Goal: Task Accomplishment & Management: Manage account settings

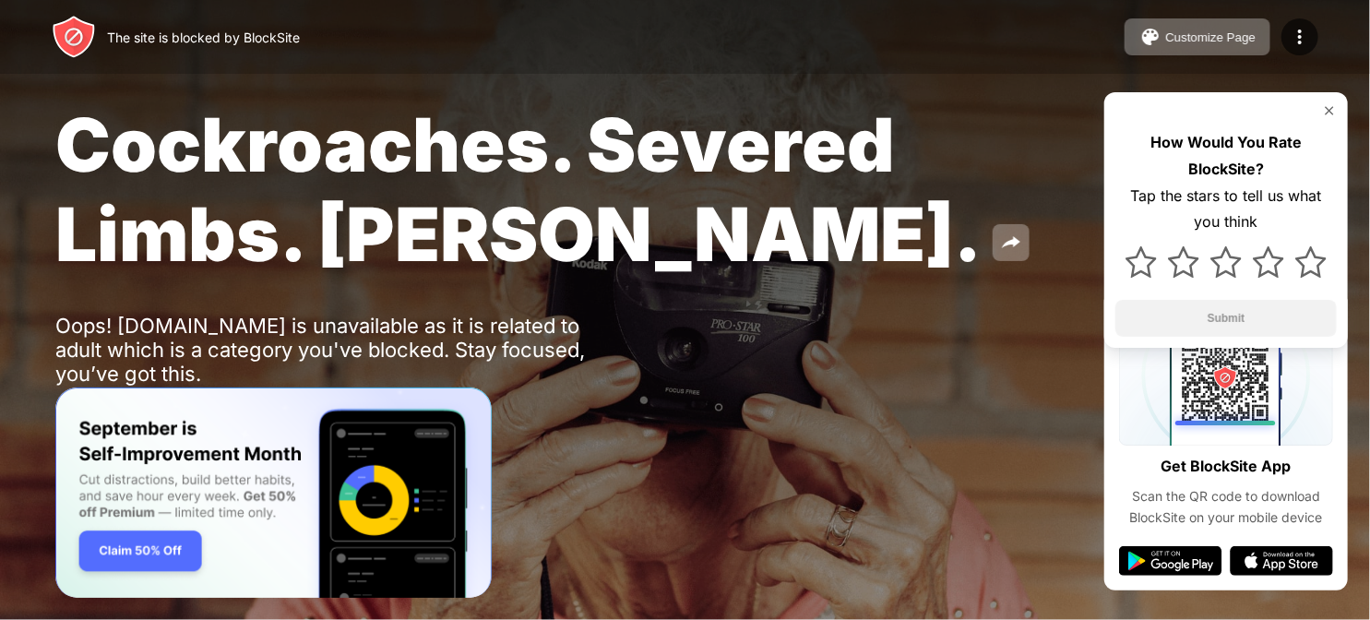
click at [768, 481] on div "Cockroaches. Severed Limbs. [PERSON_NAME]. Oops! [DOMAIN_NAME] is unavailable a…" at bounding box center [685, 270] width 1370 height 541
click at [1289, 43] on img at bounding box center [1300, 37] width 22 height 22
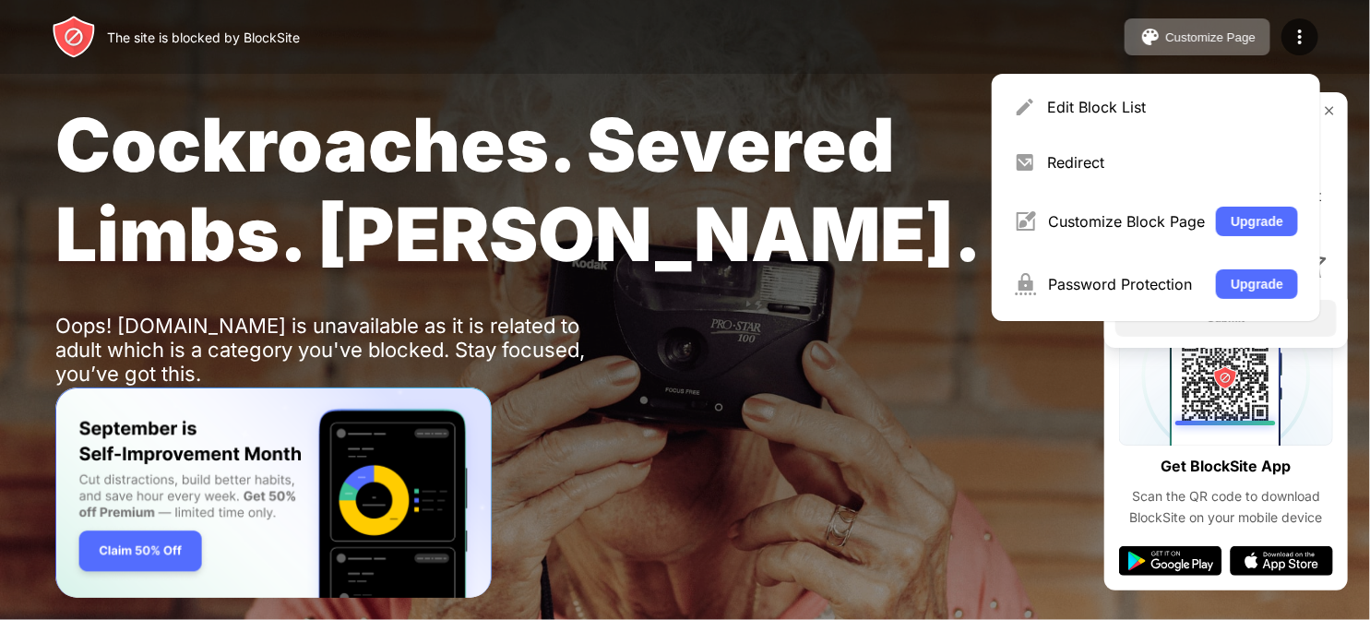
click at [879, 456] on div "Cockroaches. Severed Limbs. John Goodman. Oops! www.my-diary.org is unavailable…" at bounding box center [685, 270] width 1370 height 541
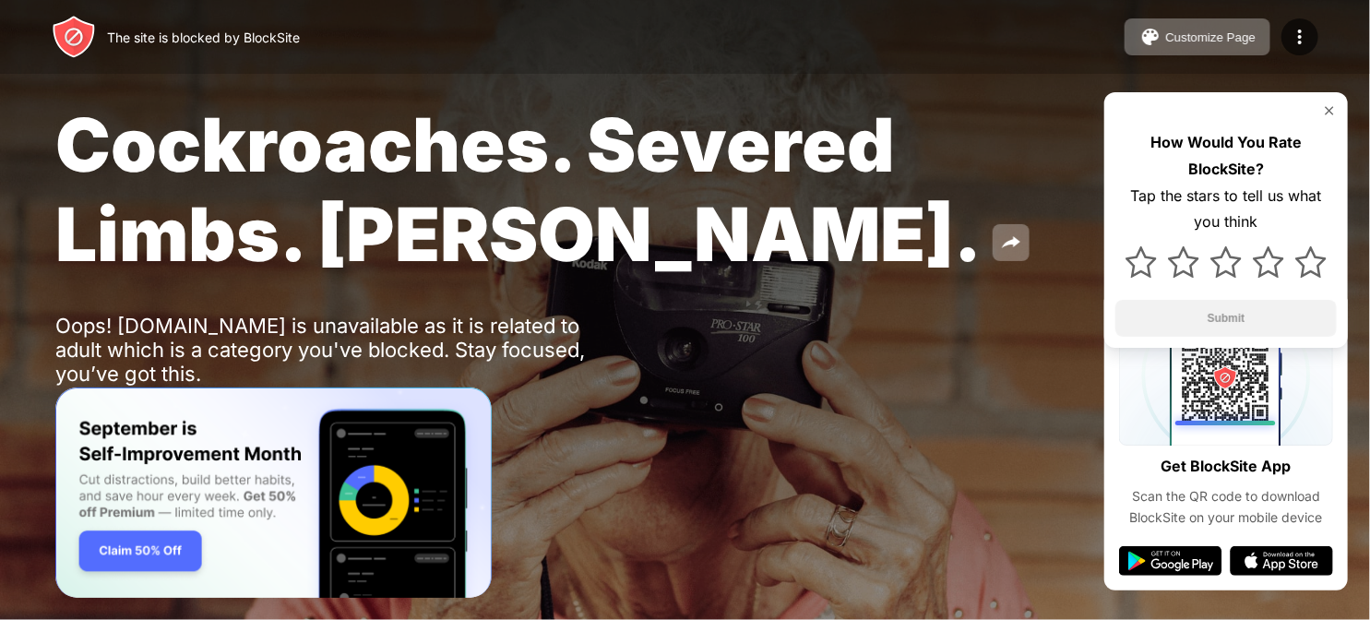
click at [222, 40] on div "The site is blocked by BlockSite" at bounding box center [203, 38] width 193 height 16
click at [1305, 42] on img at bounding box center [1300, 37] width 22 height 22
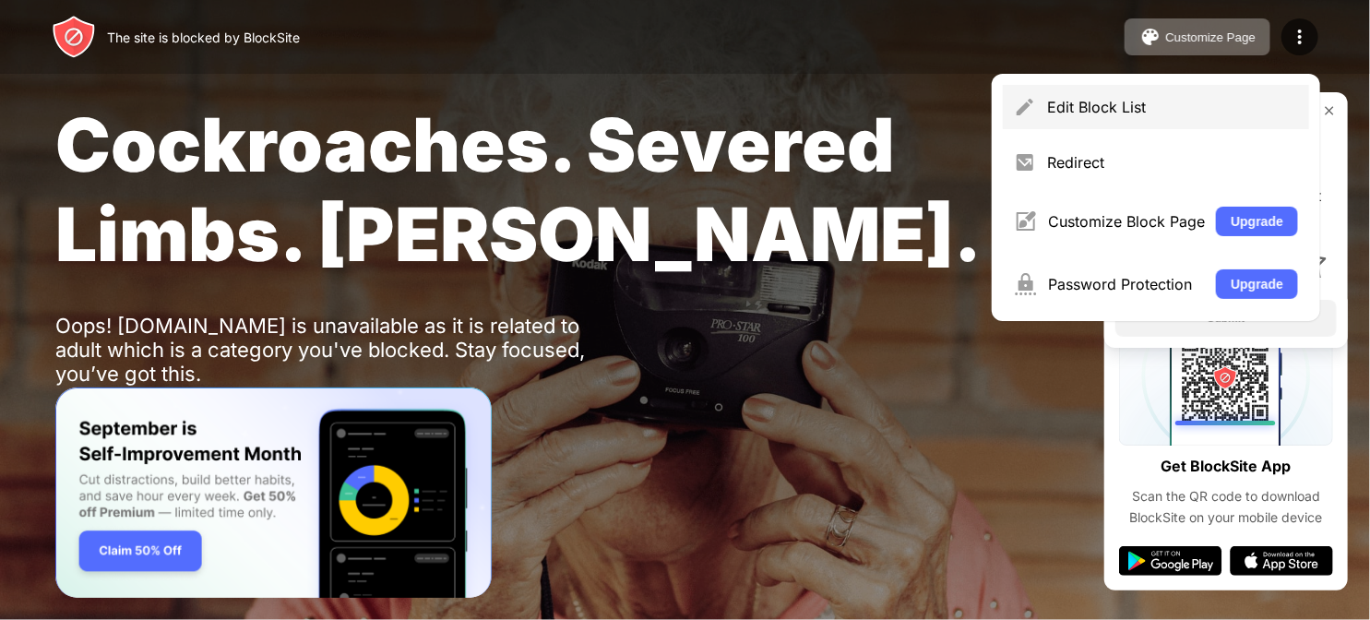
click at [1140, 103] on div "Edit Block List" at bounding box center [1172, 107] width 251 height 18
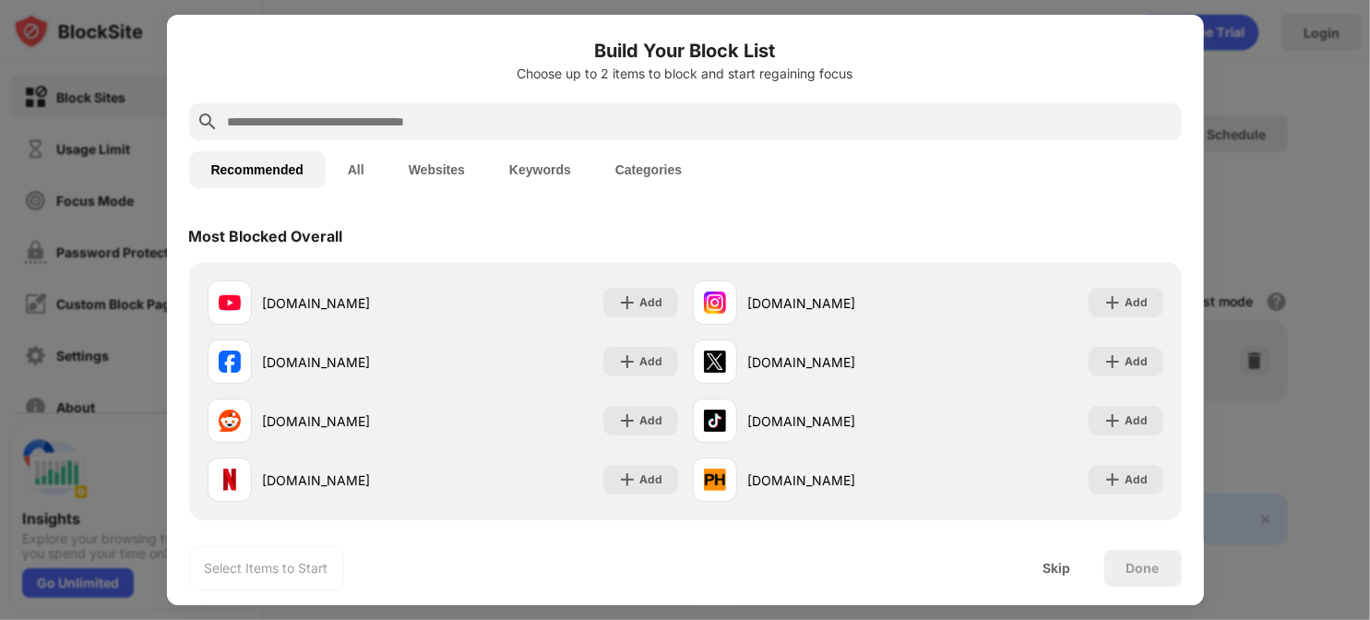
click at [356, 171] on button "All" at bounding box center [356, 169] width 61 height 37
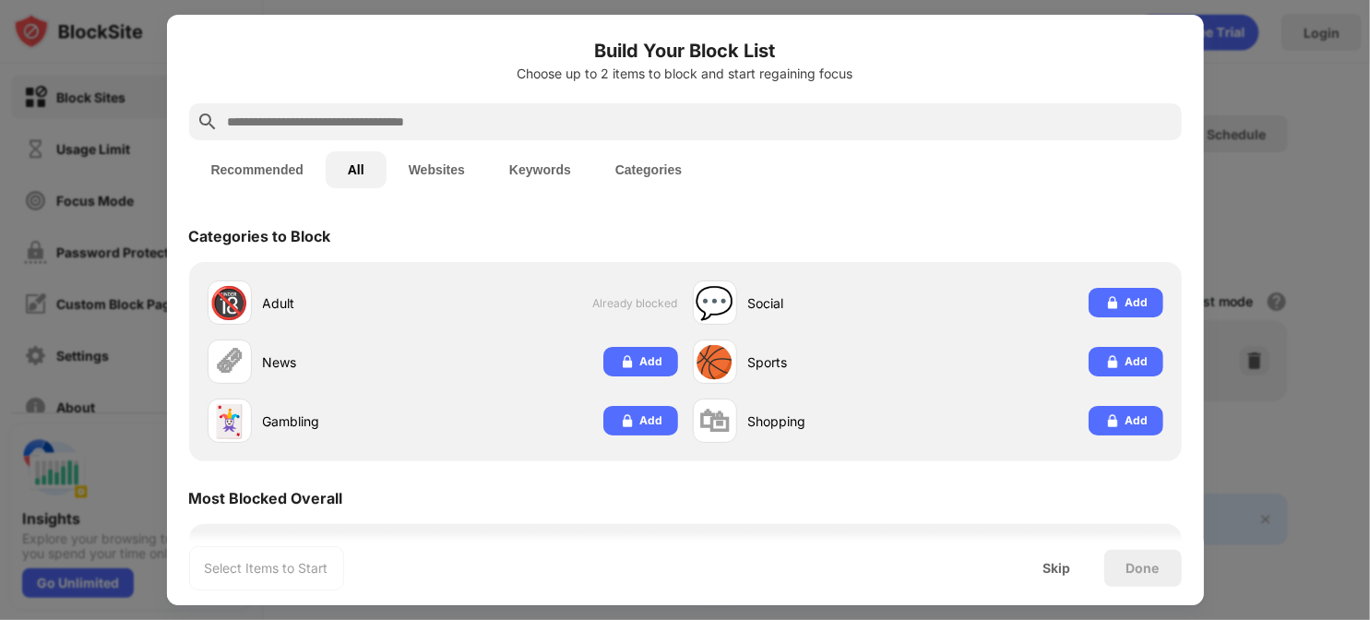
click at [436, 173] on button "Websites" at bounding box center [437, 169] width 101 height 37
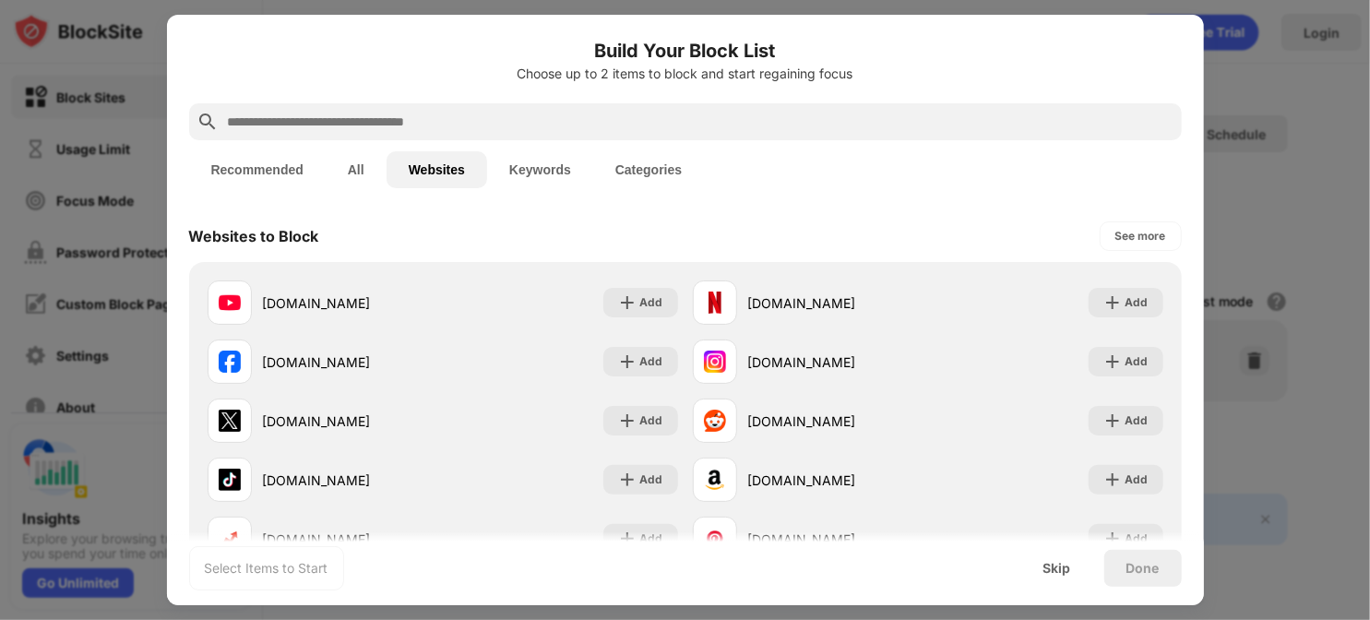
click at [658, 169] on button "Categories" at bounding box center [648, 169] width 111 height 37
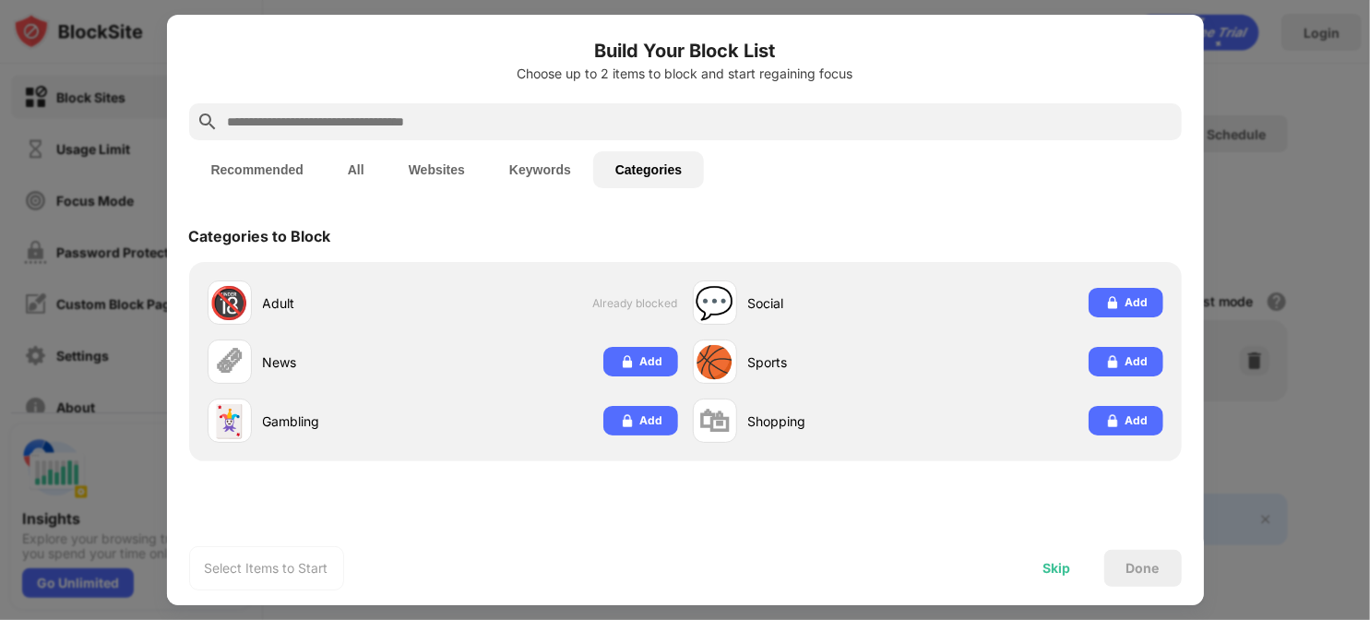
click at [1055, 575] on div "Skip" at bounding box center [1058, 568] width 28 height 15
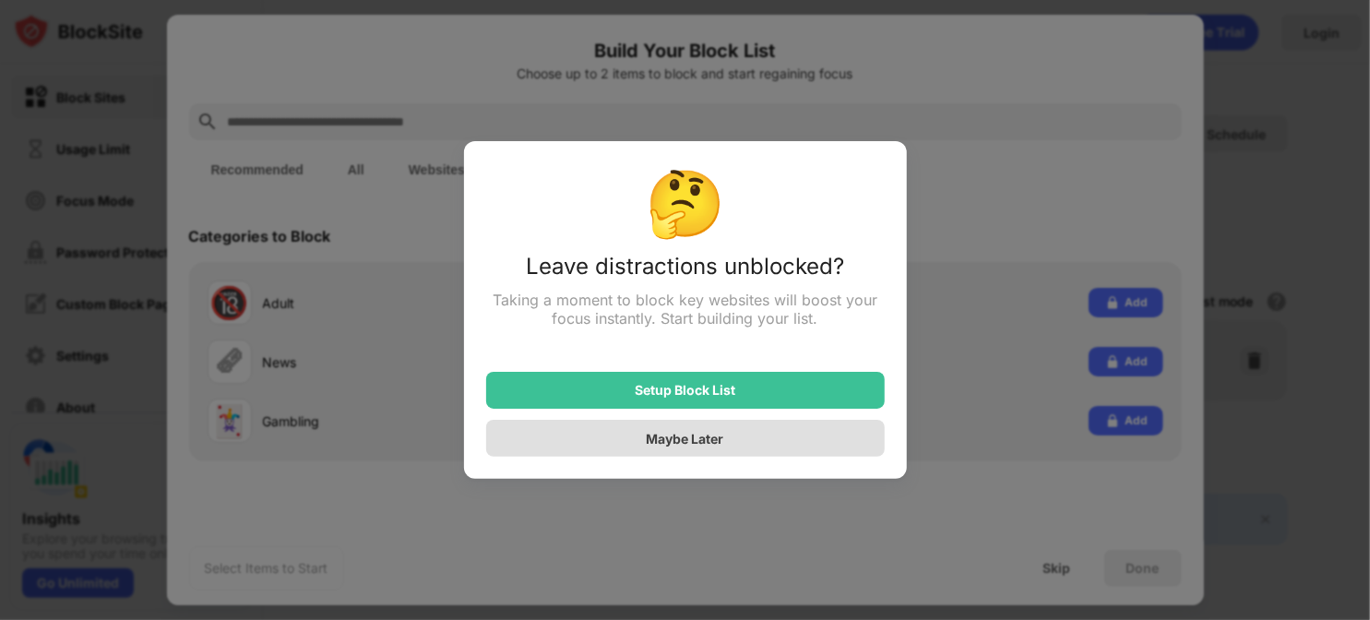
click at [695, 436] on div "Maybe Later" at bounding box center [686, 439] width 78 height 16
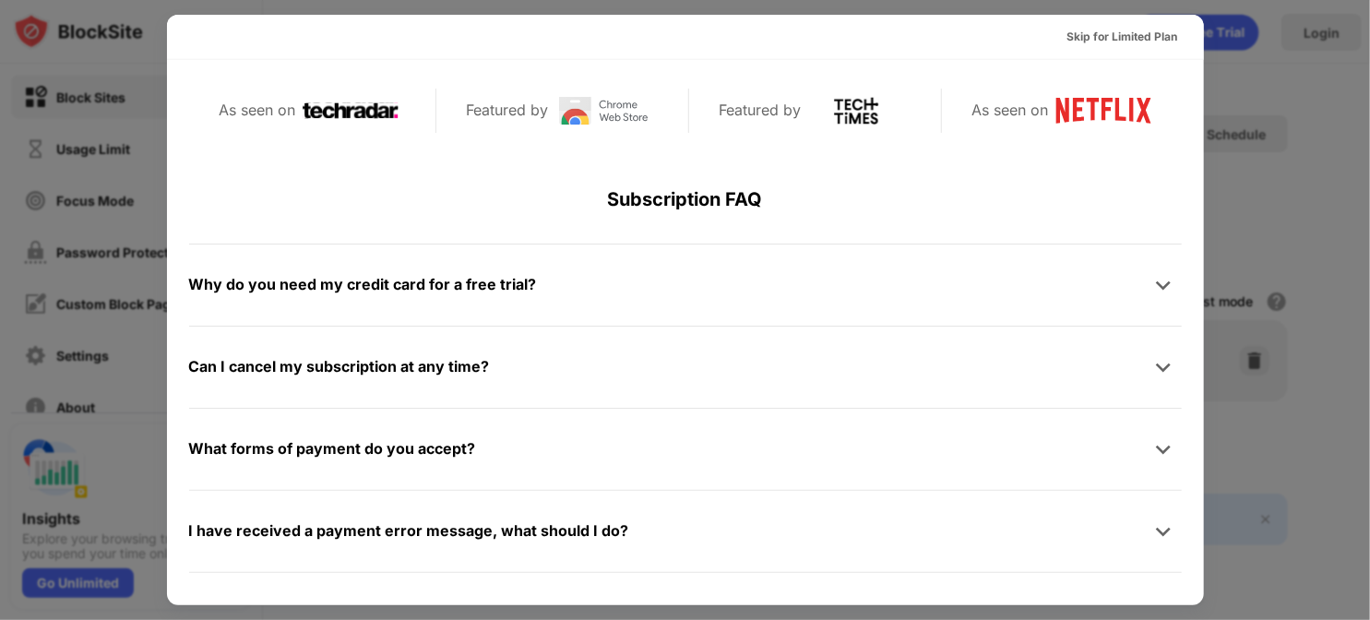
scroll to position [898, 0]
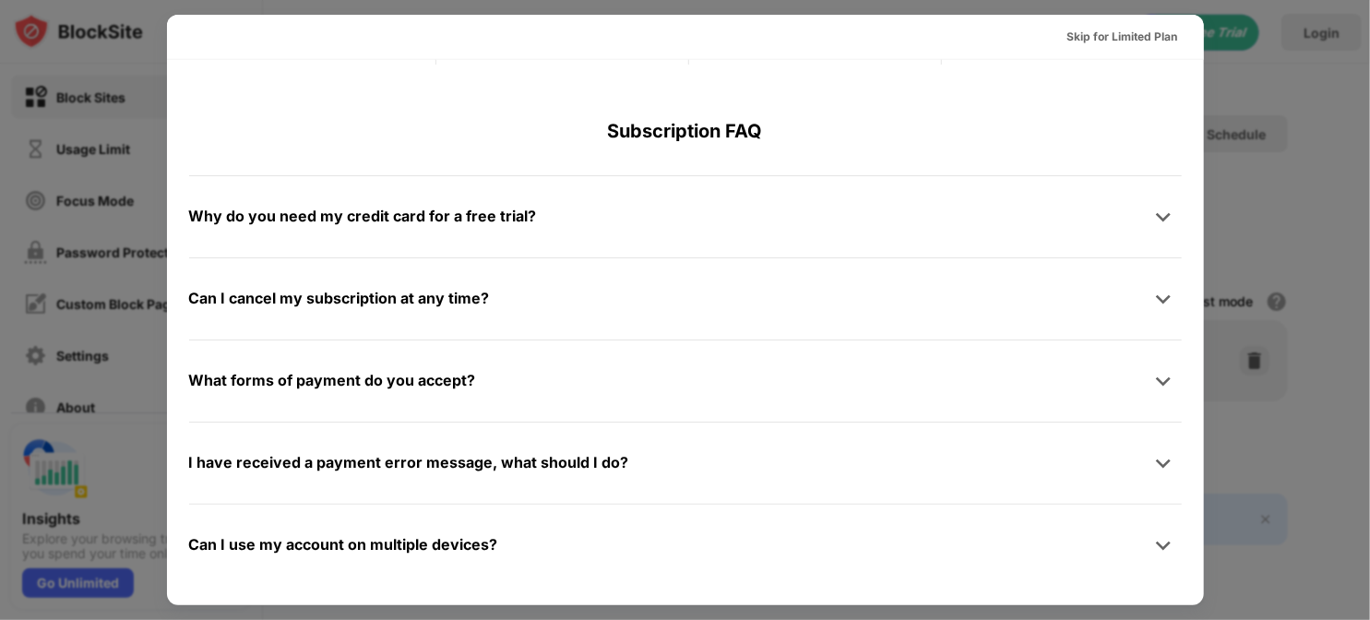
click at [1291, 575] on div at bounding box center [685, 310] width 1370 height 620
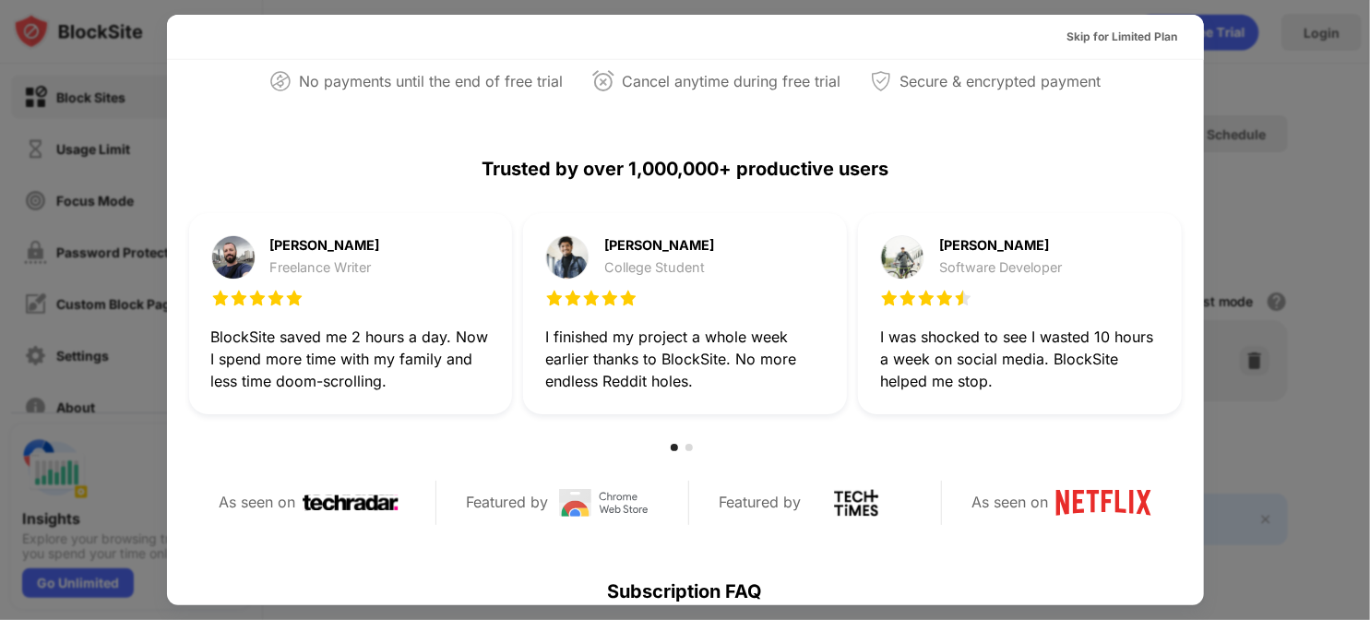
scroll to position [0, 0]
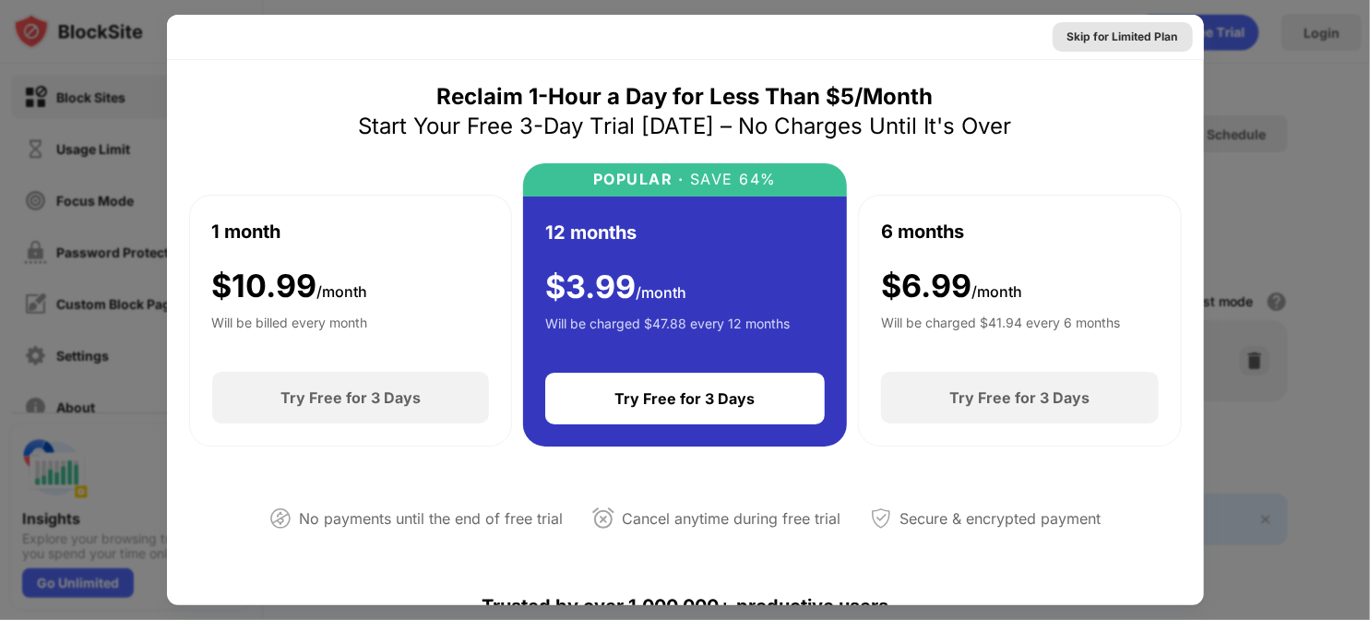
click at [1116, 38] on div "Skip for Limited Plan" at bounding box center [1123, 37] width 111 height 18
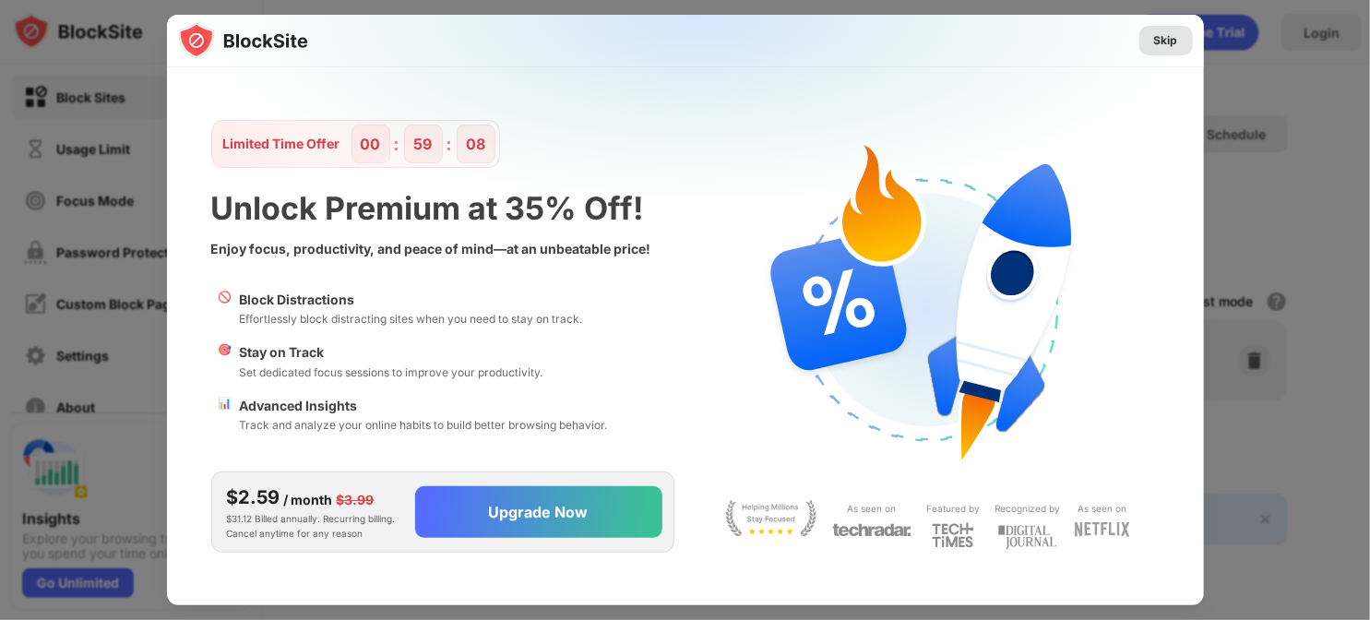
click at [1165, 44] on div "Skip" at bounding box center [1166, 40] width 24 height 18
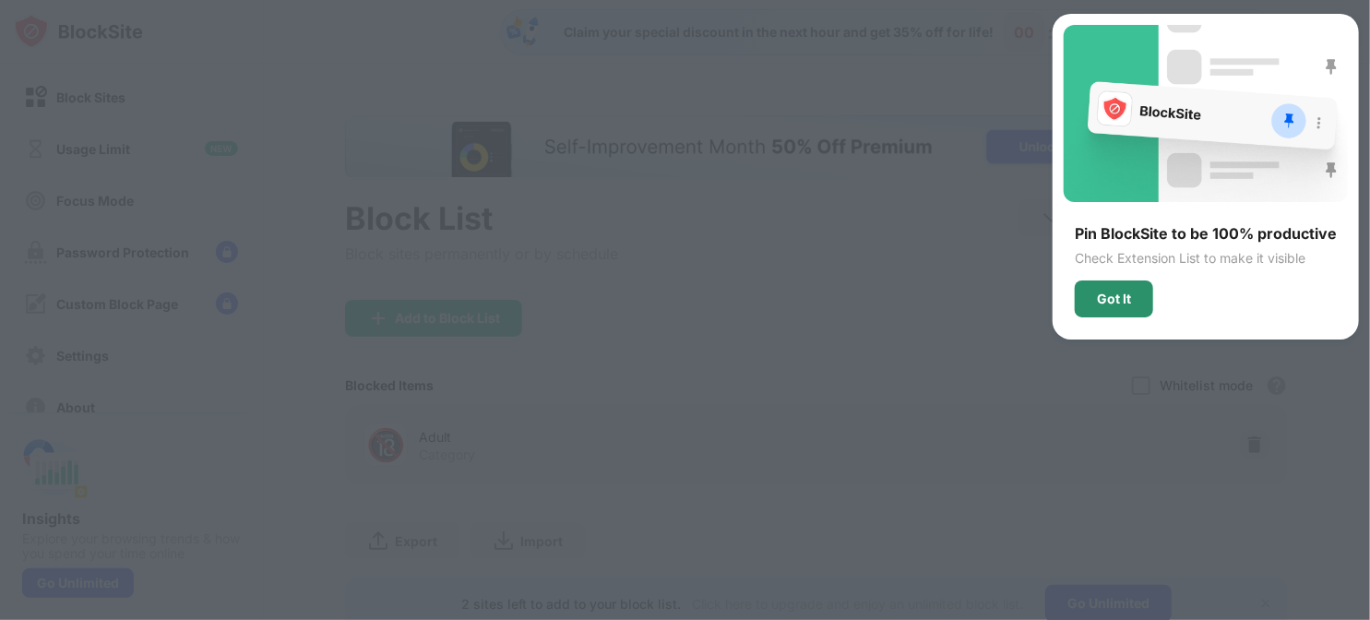
click at [1126, 304] on div "Got It" at bounding box center [1114, 299] width 34 height 15
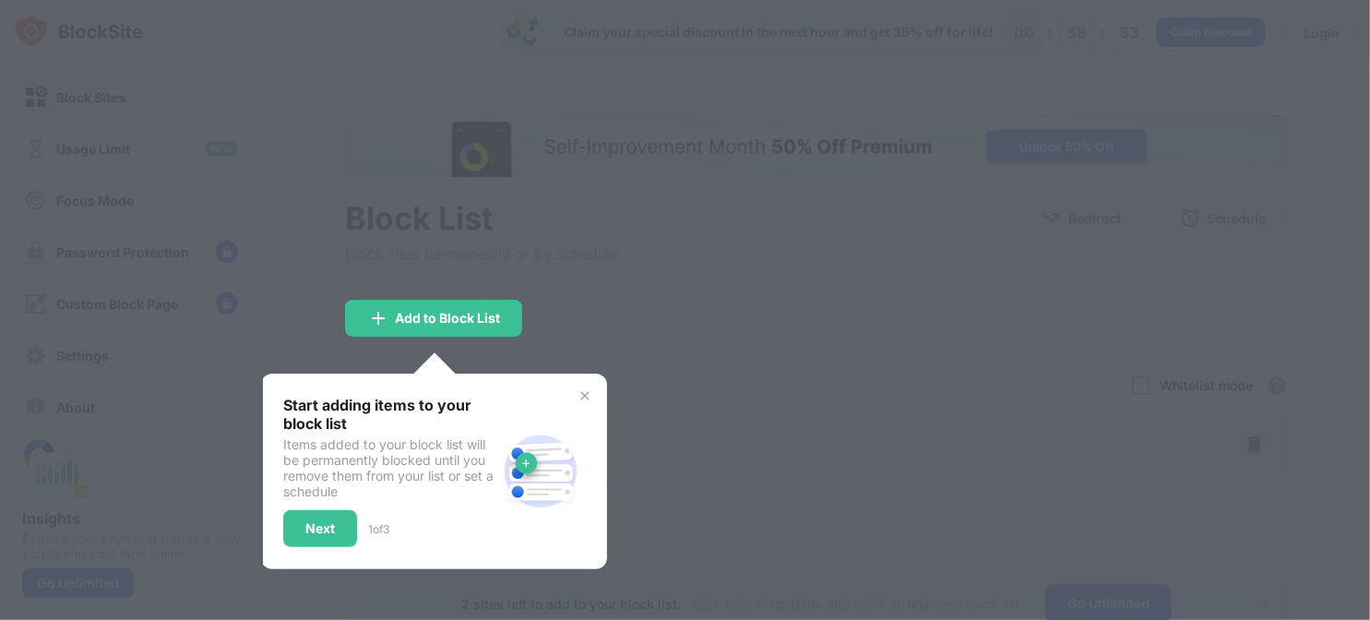
click at [661, 338] on div at bounding box center [685, 310] width 1370 height 620
